Goal: Check status: Verify the current state of an ongoing process or item

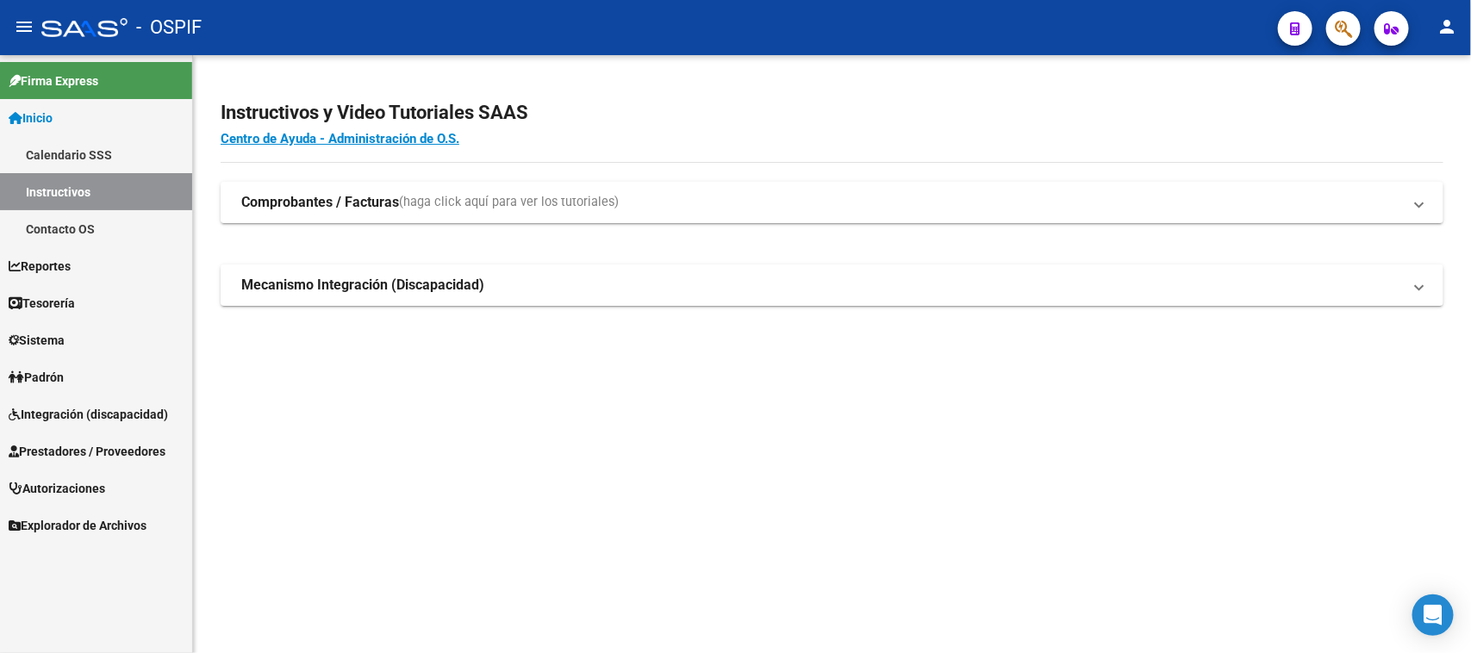
click at [86, 446] on span "Prestadores / Proveedores" at bounding box center [87, 451] width 157 height 19
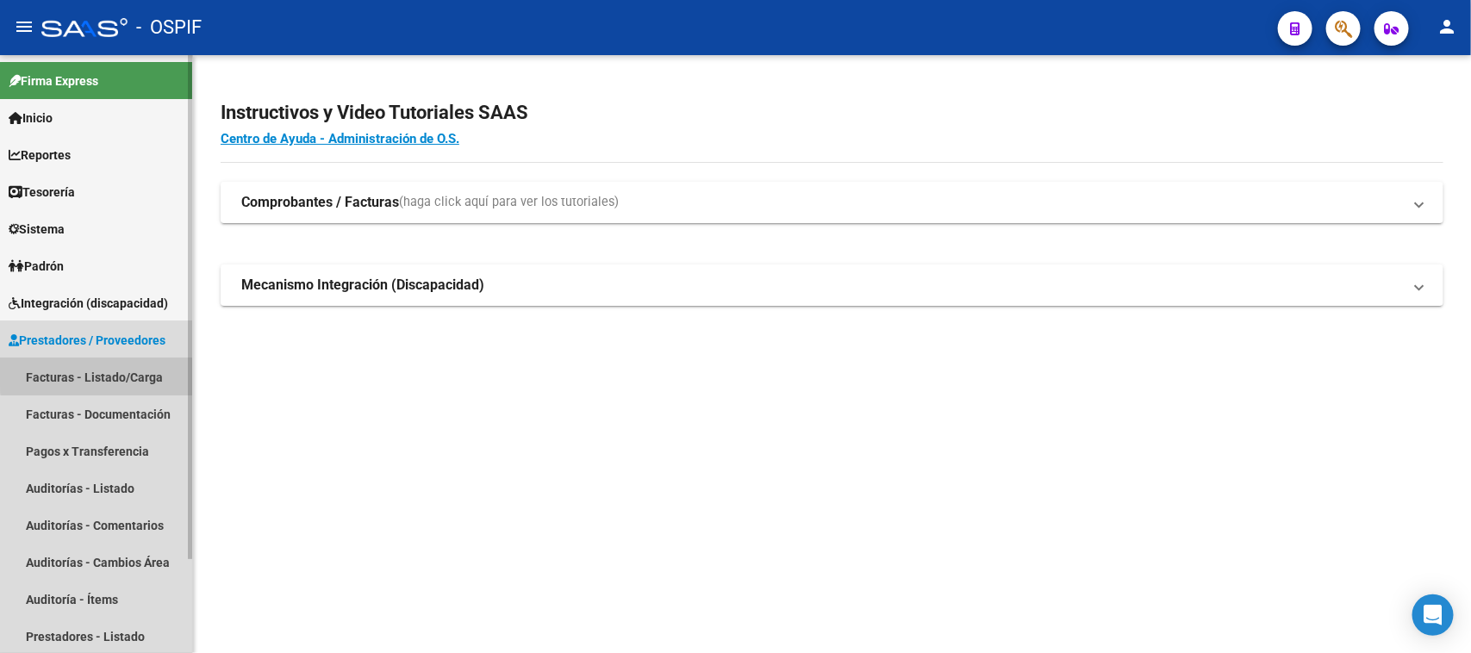
click at [136, 372] on link "Facturas - Listado/Carga" at bounding box center [96, 377] width 192 height 37
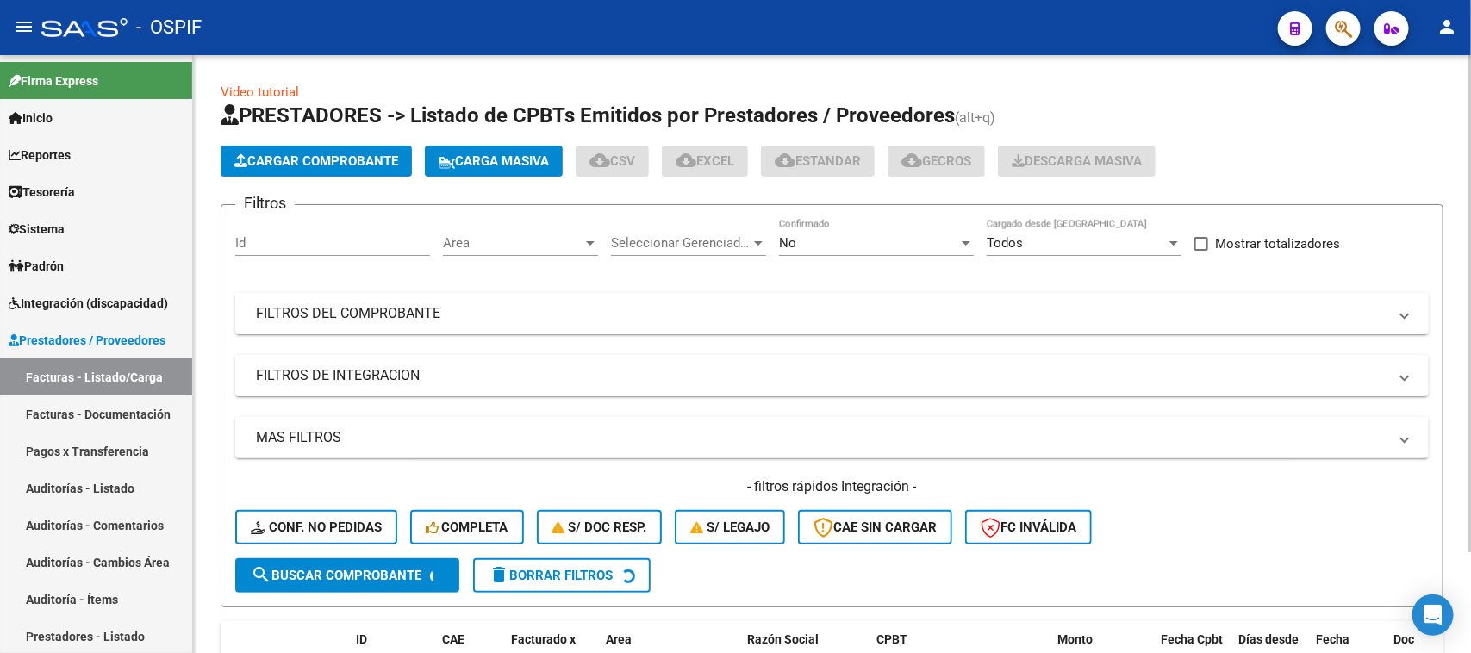
click at [893, 328] on mat-expansion-panel-header "FILTROS DEL COMPROBANTE" at bounding box center [832, 313] width 1194 height 41
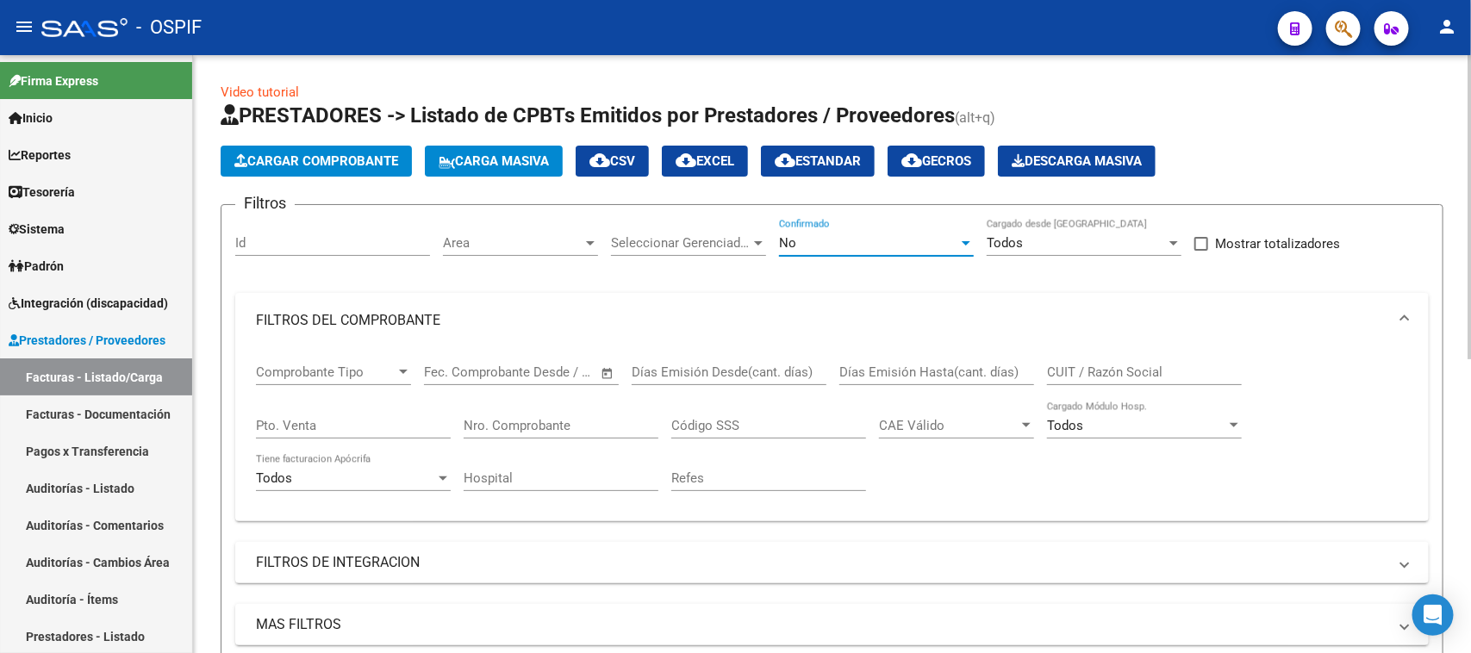
click at [866, 243] on div "No" at bounding box center [868, 243] width 179 height 16
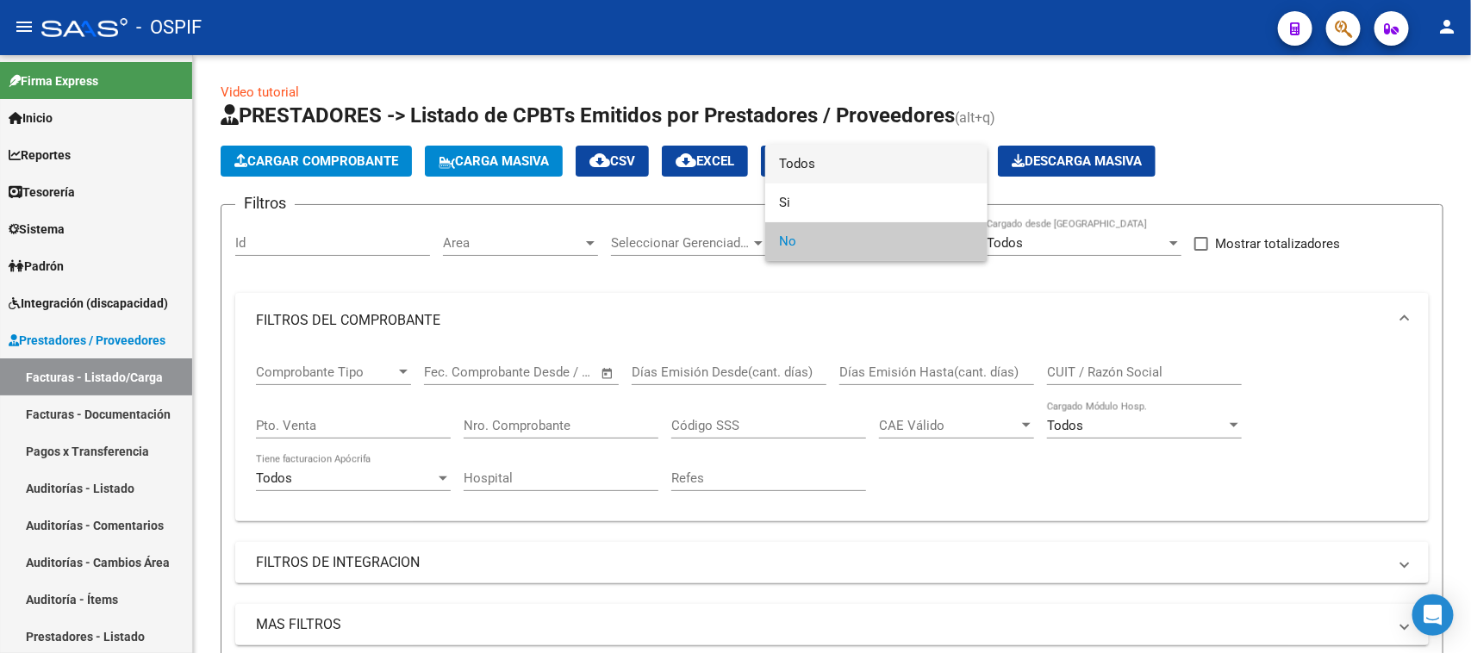
drag, startPoint x: 853, startPoint y: 160, endPoint x: 806, endPoint y: 211, distance: 69.5
click at [851, 166] on span "Todos" at bounding box center [876, 164] width 195 height 39
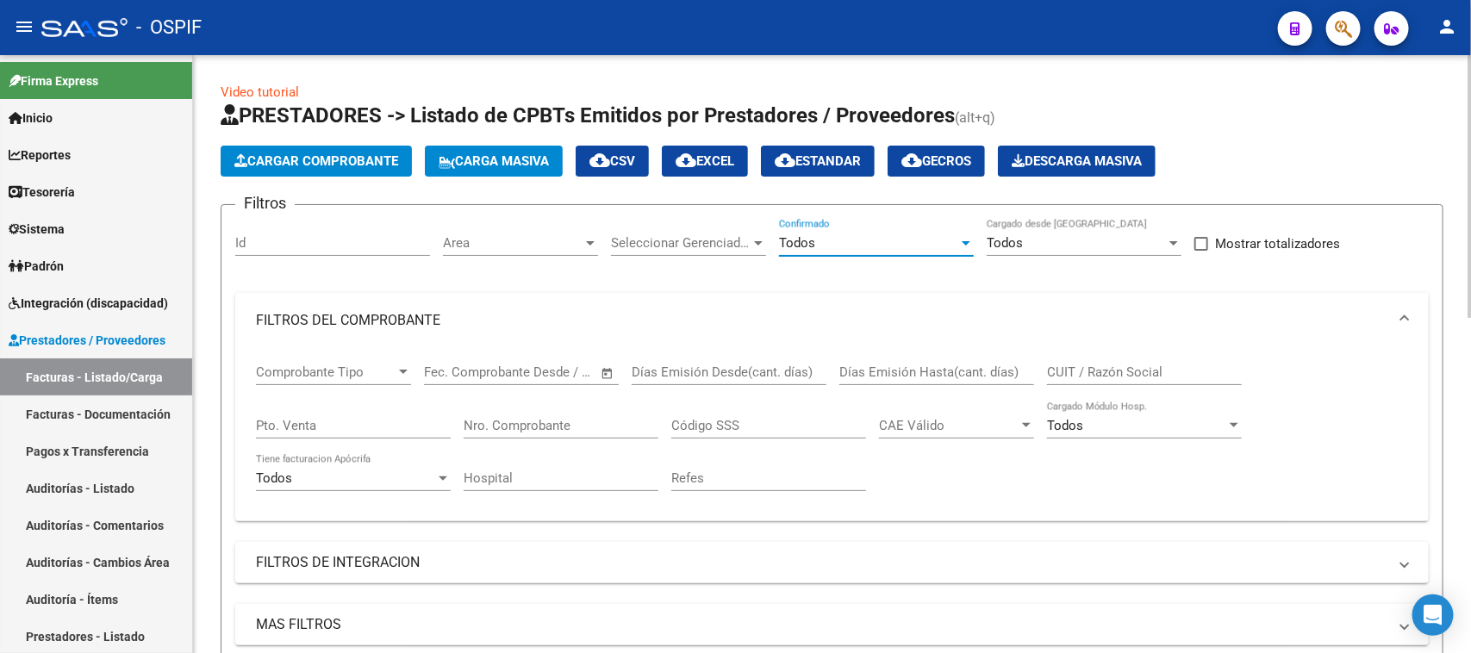
click at [543, 422] on input "Nro. Comprobante" at bounding box center [561, 426] width 195 height 16
type input "6"
type input "9"
click at [1144, 385] on div "CUIT / Razón Social" at bounding box center [1144, 374] width 195 height 53
click at [1144, 375] on input "CUIT / Razón Social" at bounding box center [1144, 373] width 195 height 16
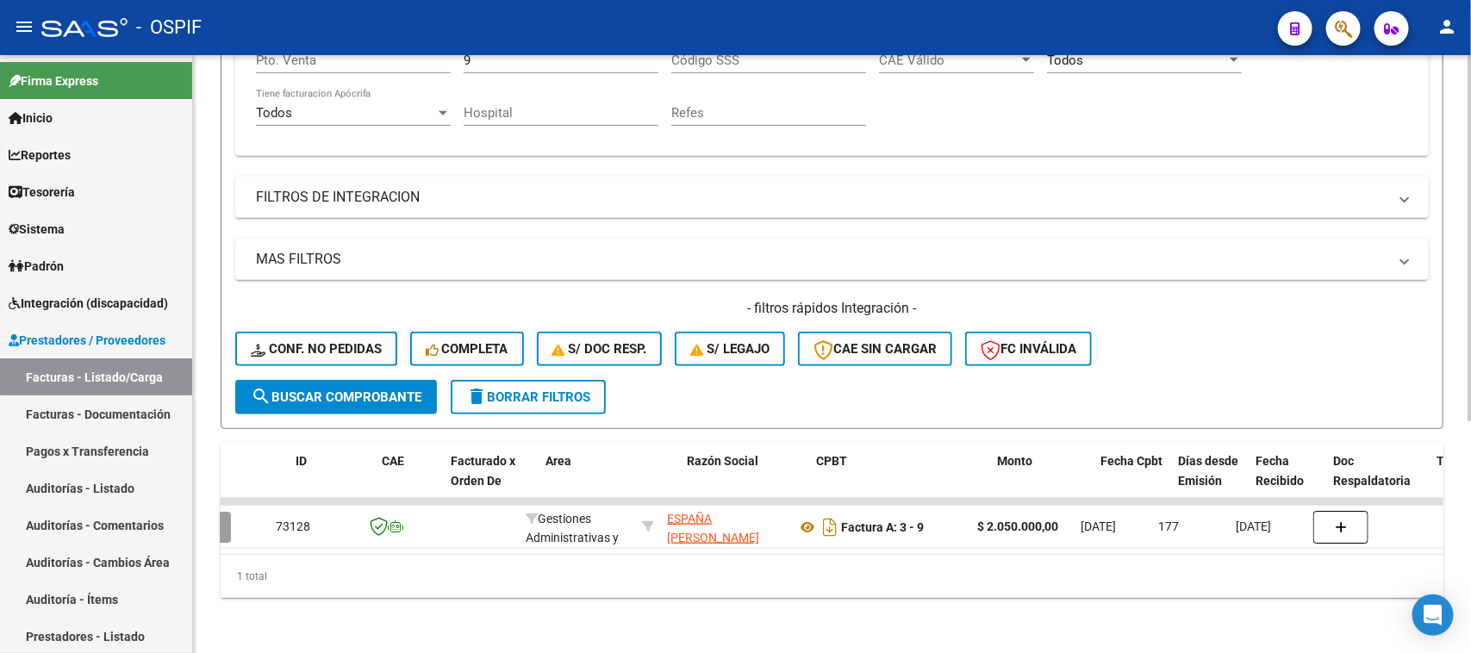
scroll to position [0, 60]
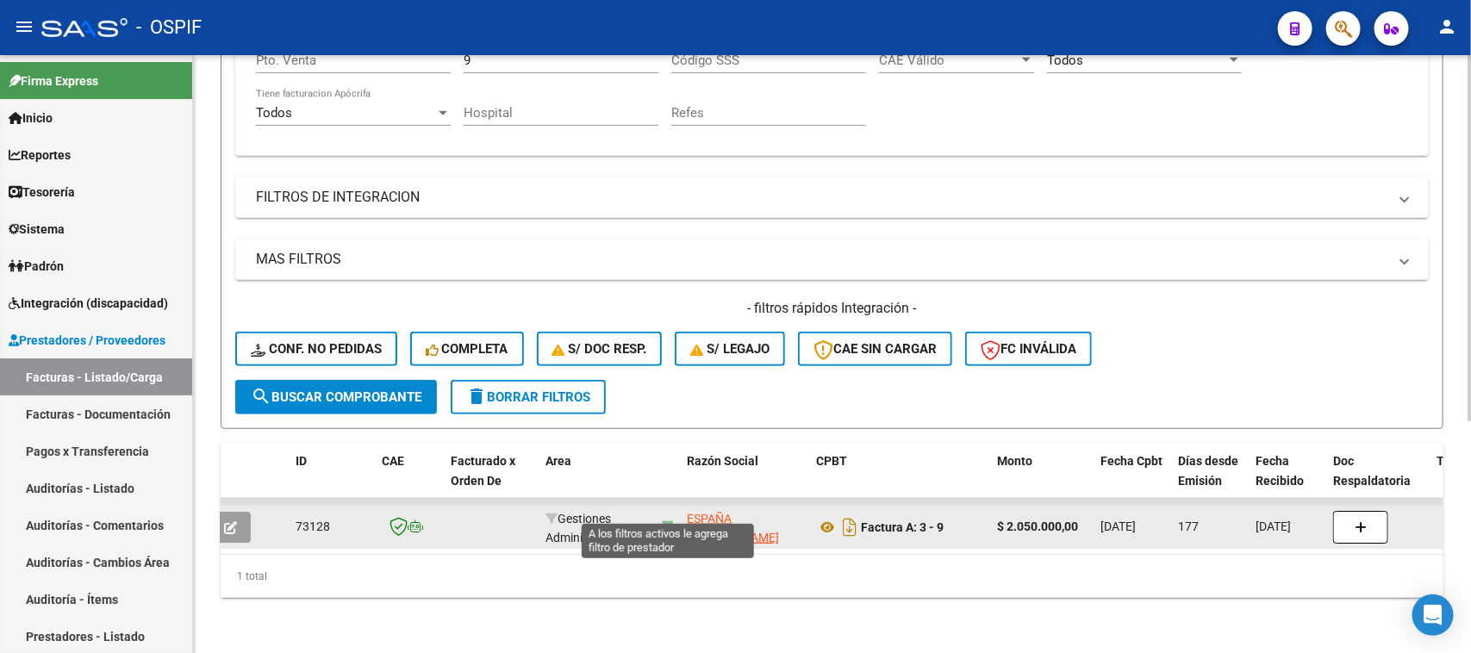
click at [665, 521] on icon at bounding box center [668, 527] width 12 height 12
type input "20140958213"
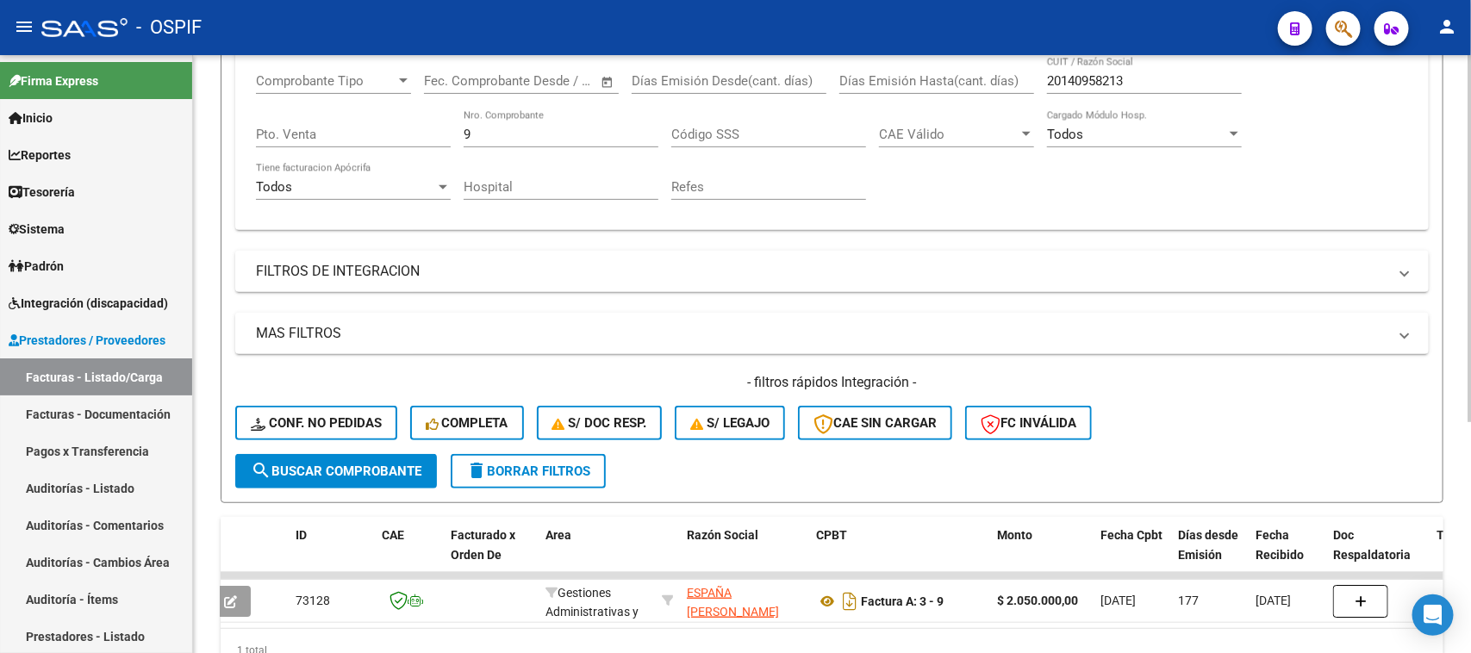
scroll to position [161, 0]
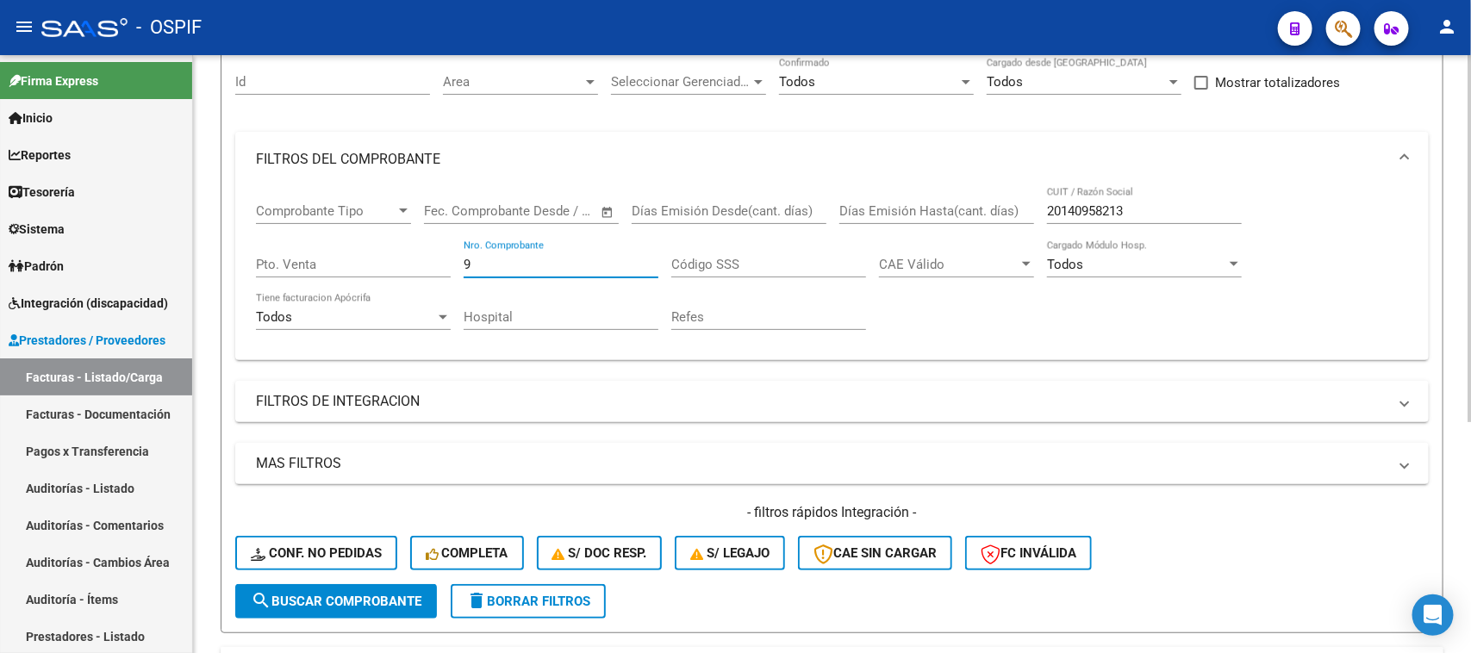
click at [583, 257] on input "9" at bounding box center [561, 265] width 195 height 16
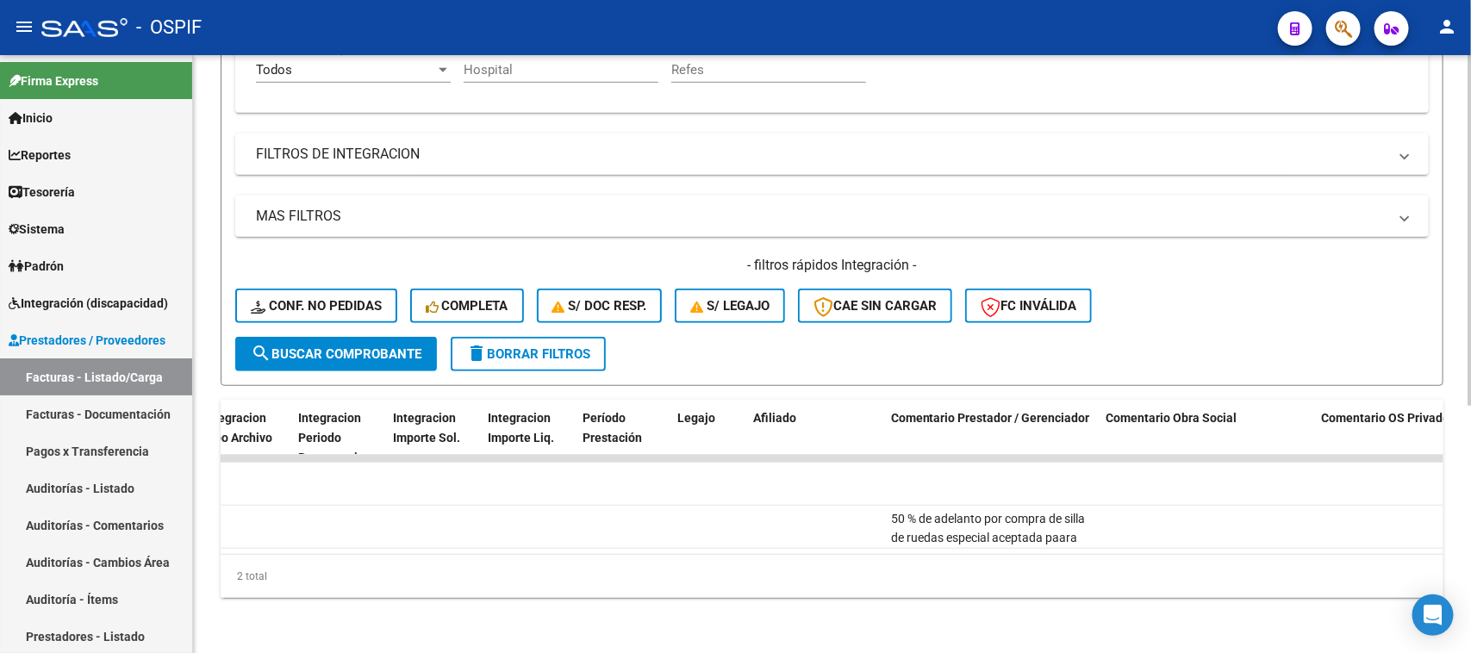
scroll to position [0, 2032]
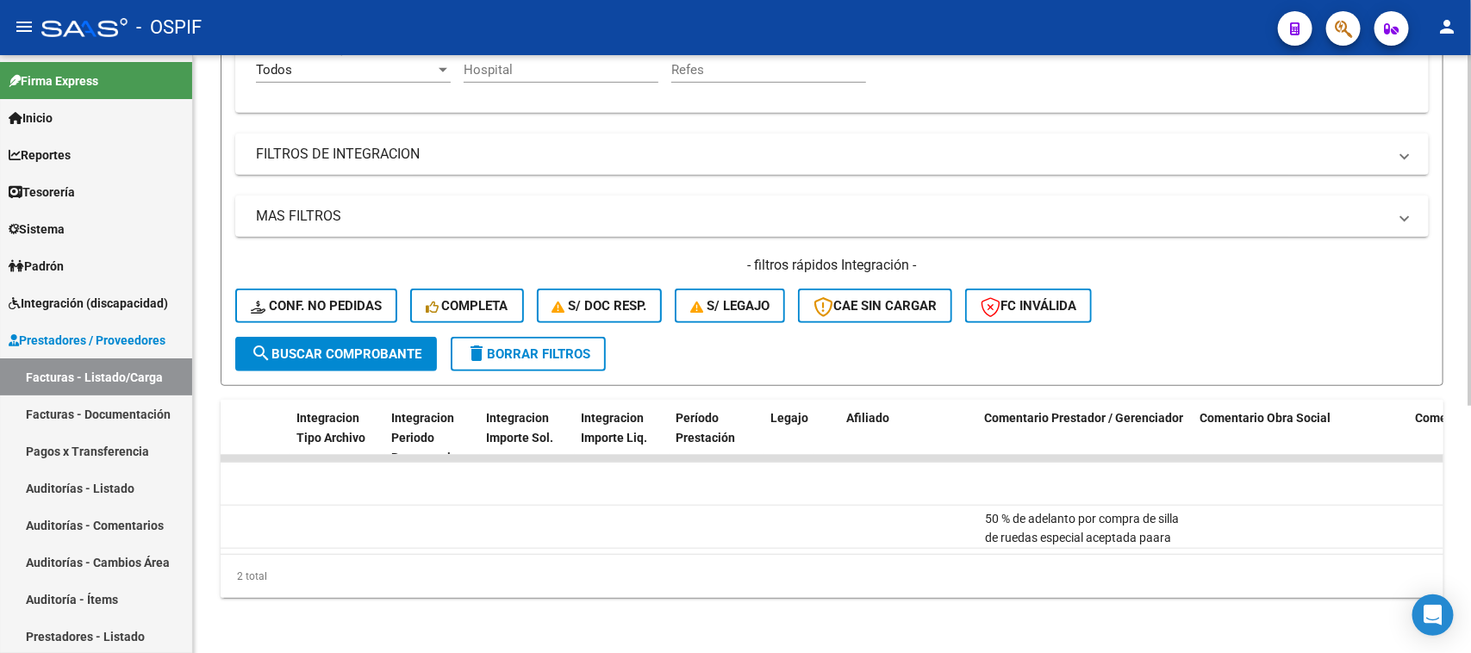
drag, startPoint x: 938, startPoint y: 537, endPoint x: 922, endPoint y: 540, distance: 15.7
click at [922, 540] on datatable-body "77430 Gestiones Administrativas y Otros ESPAÑA [PERSON_NAME] 20140958213 Factur…" at bounding box center [832, 504] width 1223 height 99
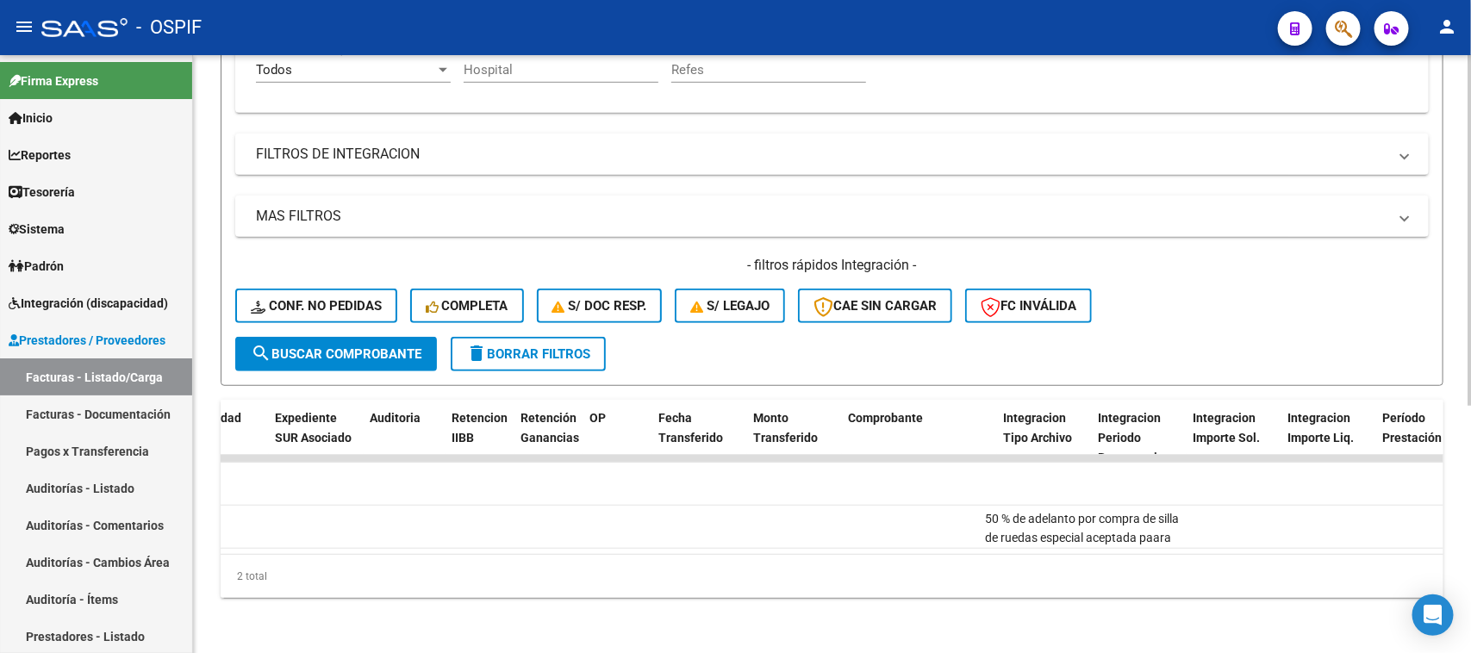
scroll to position [0, 0]
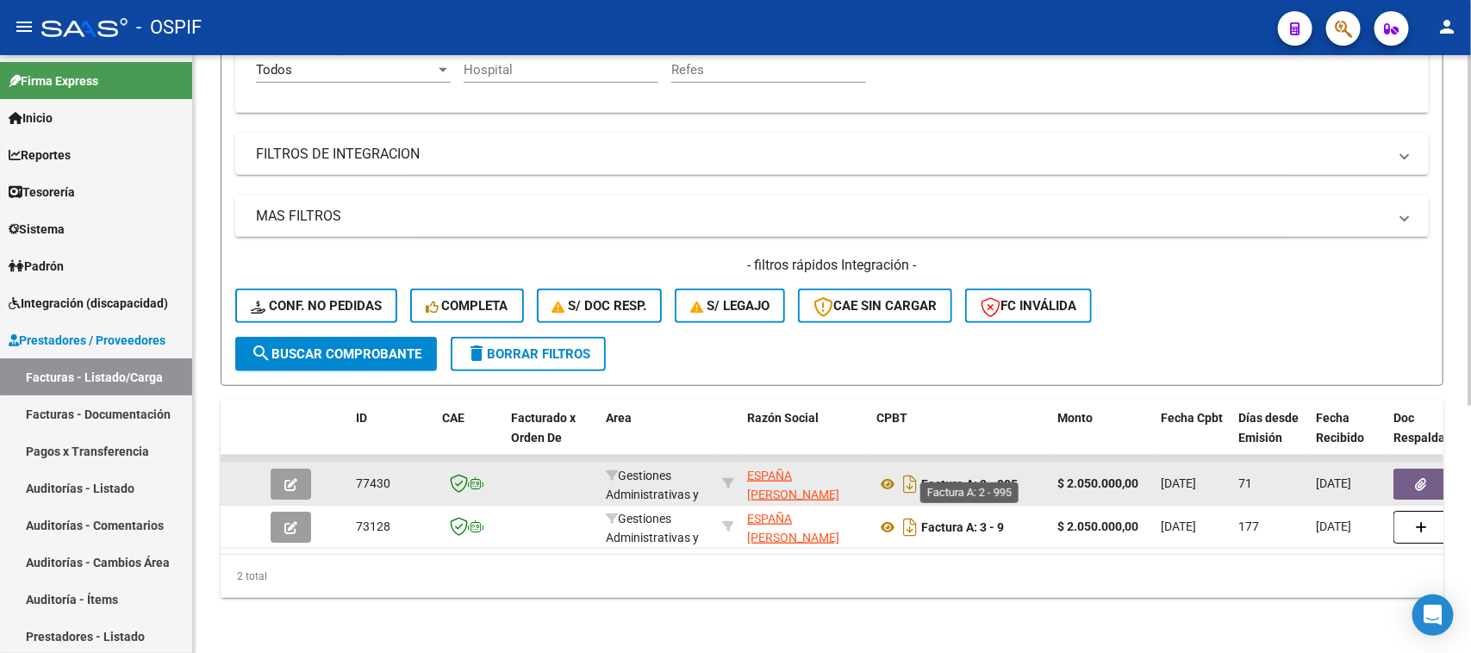
click at [1011, 478] on strong "Factura A: 2 - 995" at bounding box center [969, 485] width 97 height 14
copy strong "995"
click at [1410, 469] on button "button" at bounding box center [1421, 484] width 55 height 31
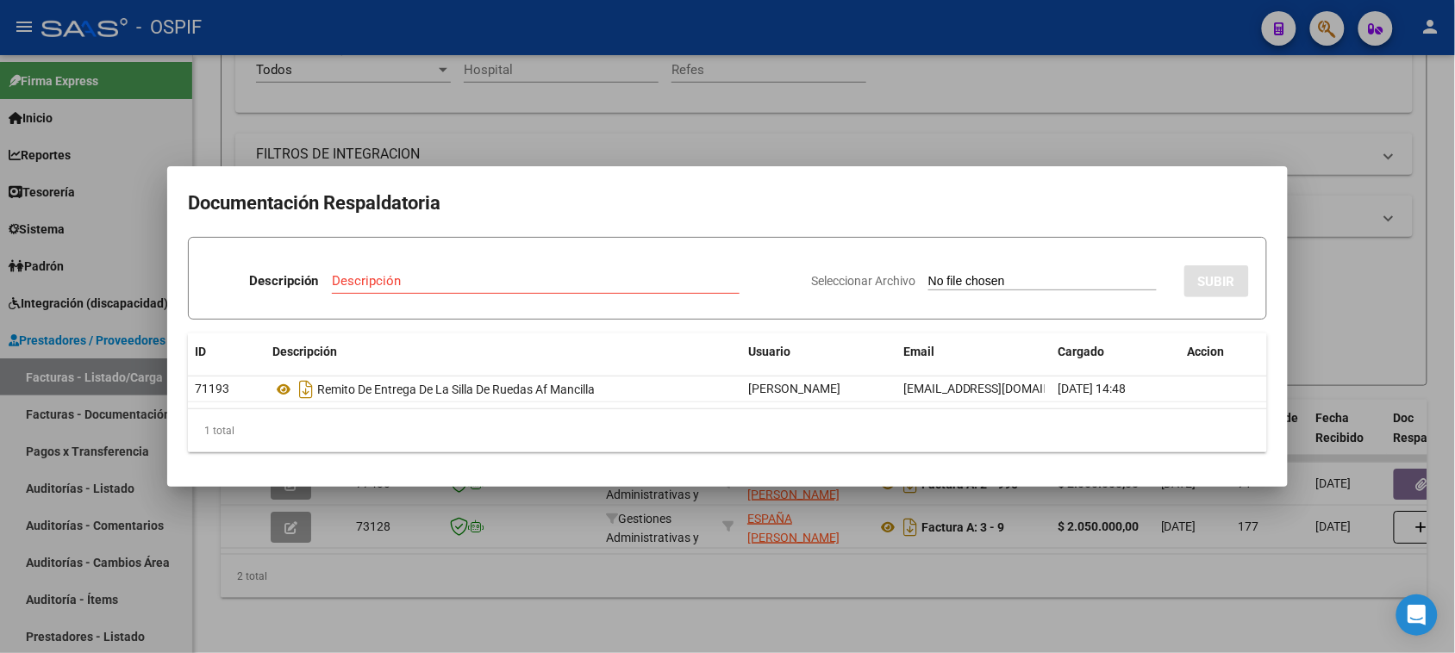
click at [673, 546] on div at bounding box center [727, 326] width 1455 height 653
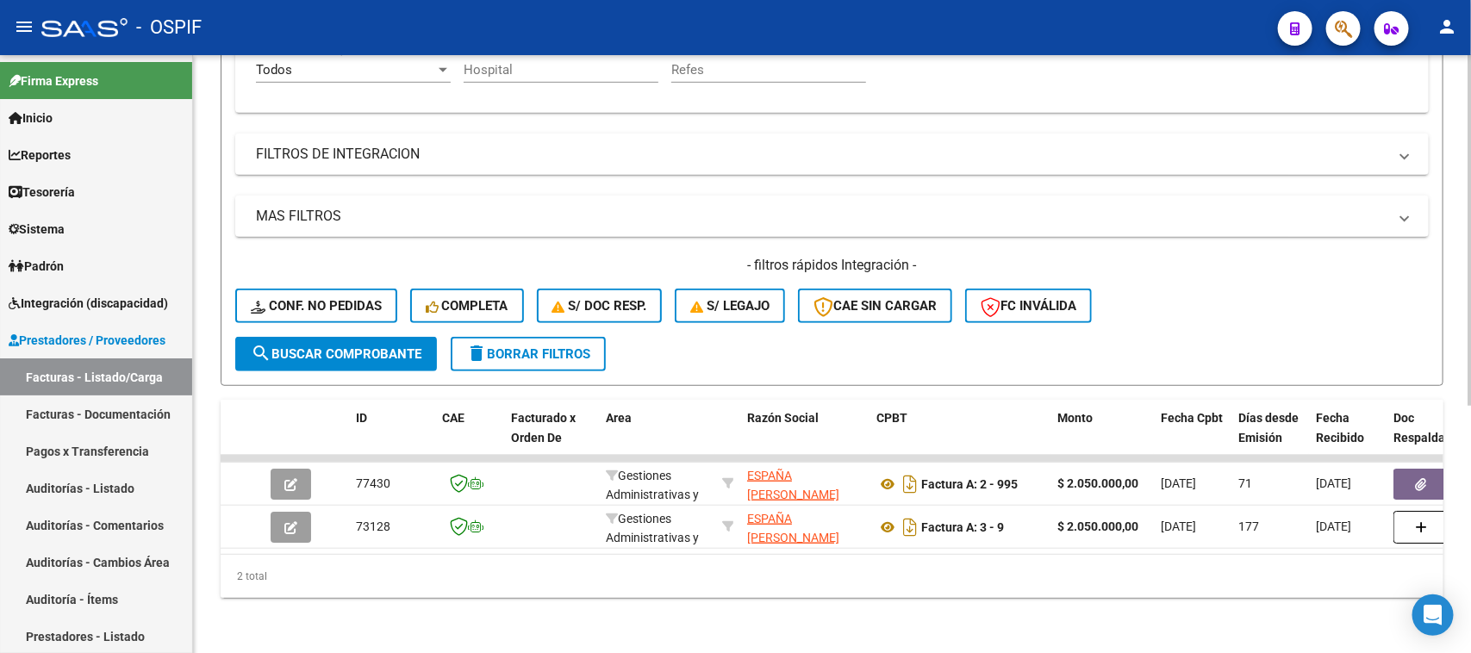
click at [987, 600] on div "Video tutorial PRESTADORES -> Listado de CPBTs Emitidos por Prestadores / Prove…" at bounding box center [832, 150] width 1278 height 1007
